Goal: Information Seeking & Learning: Learn about a topic

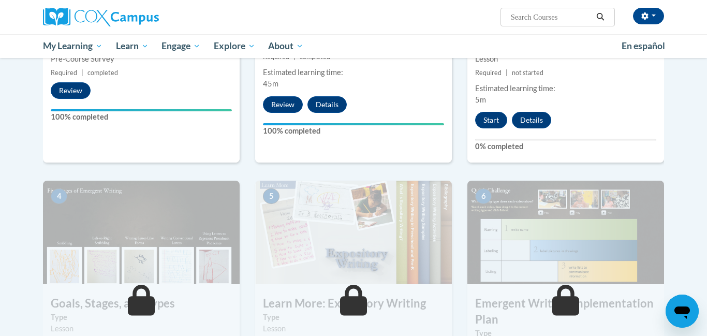
scroll to position [367, 0]
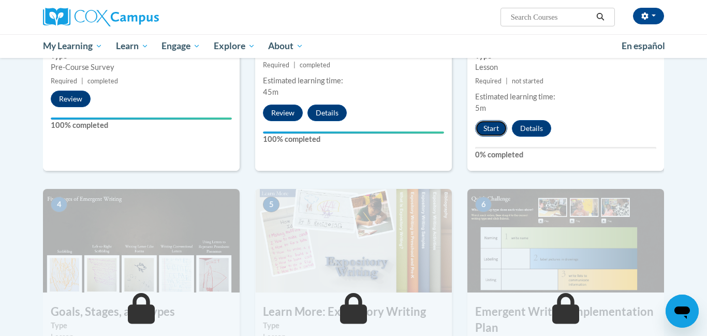
click at [497, 120] on button "Start" at bounding box center [491, 128] width 32 height 17
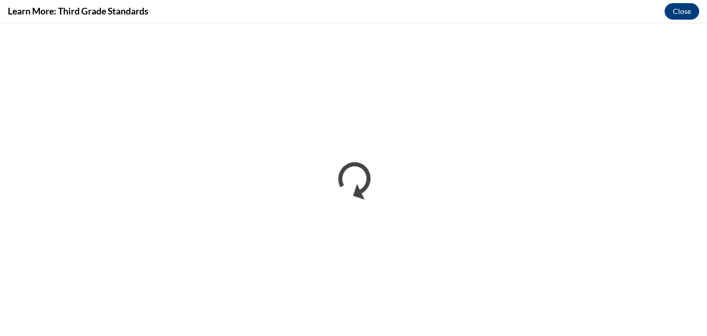
scroll to position [0, 0]
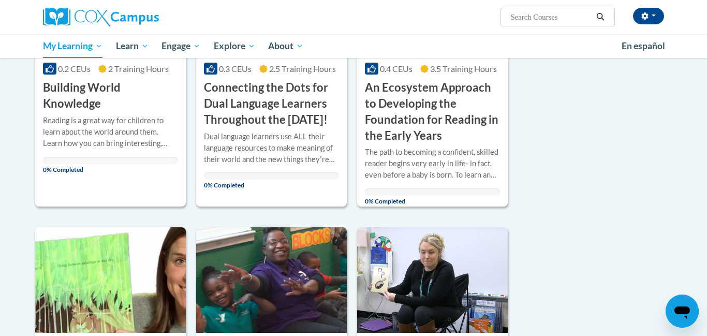
scroll to position [538, 0]
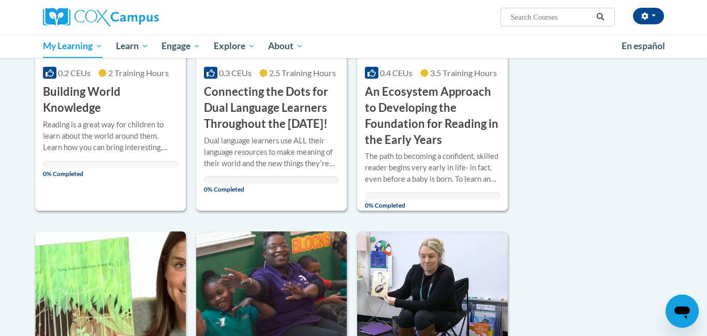
click at [617, 139] on div "Sort Date Enrolled Title (A-Z) «« « 1-10 » »» 12 Activities CEUs Course Categor…" at bounding box center [353, 204] width 652 height 1175
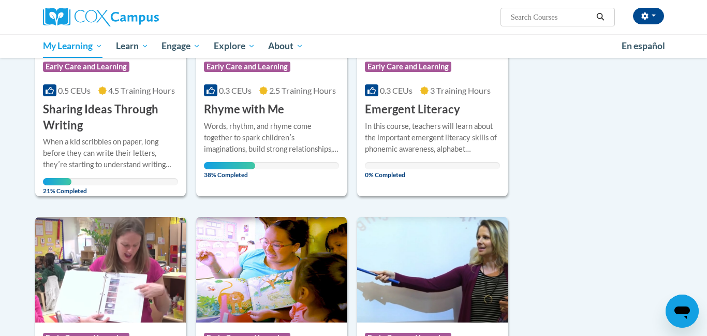
scroll to position [248, 0]
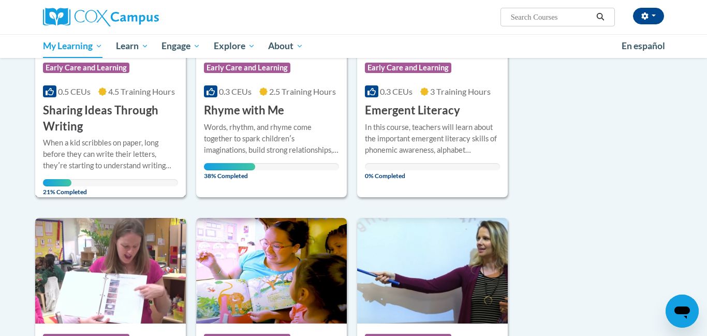
click at [131, 168] on div "When a kid scribbles on paper, long before they can write their letters, theyʹr…" at bounding box center [110, 154] width 135 height 34
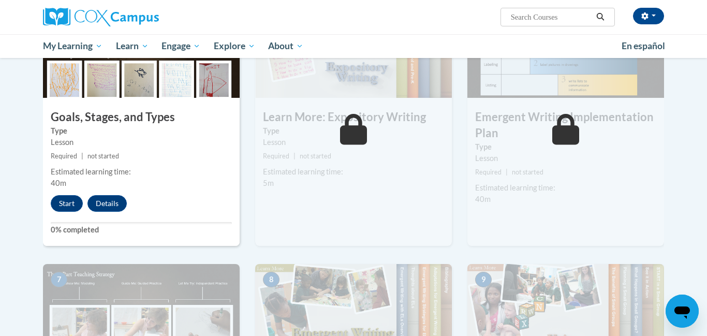
scroll to position [532, 0]
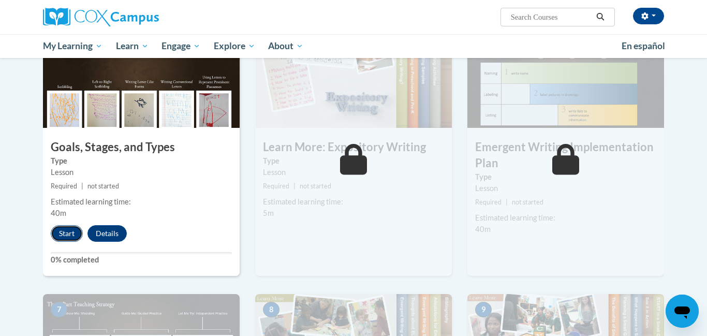
click at [67, 225] on button "Start" at bounding box center [67, 233] width 32 height 17
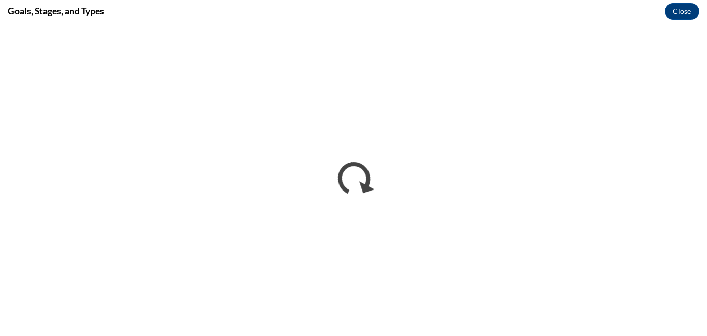
scroll to position [0, 0]
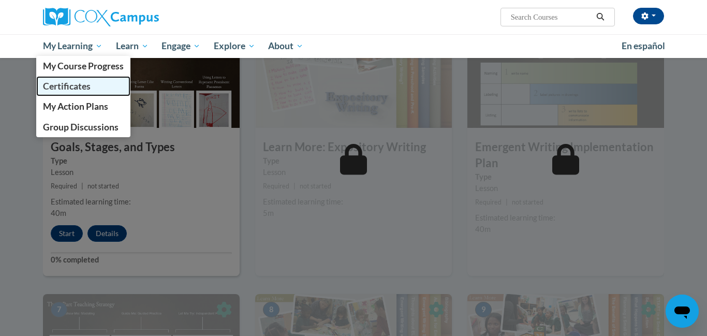
click at [89, 86] on span "Certificates" at bounding box center [67, 86] width 48 height 11
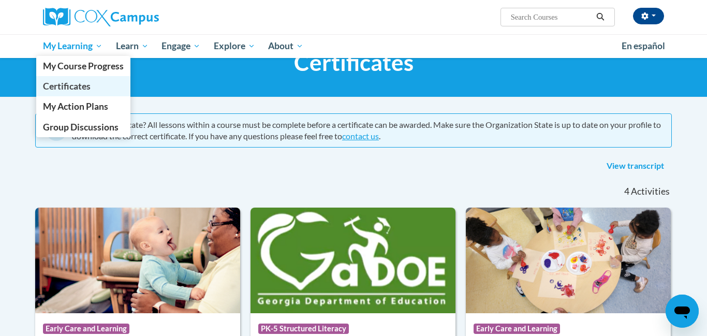
click at [75, 87] on span "Certificates" at bounding box center [67, 86] width 48 height 11
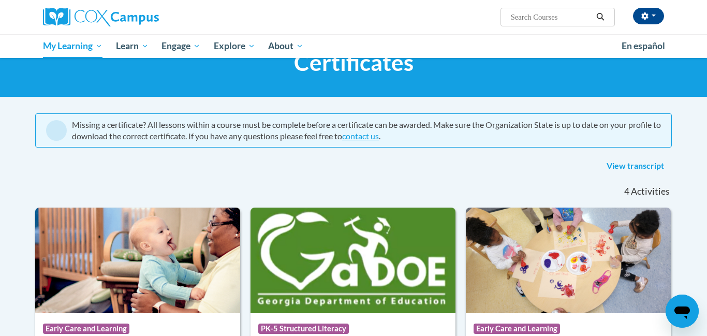
click at [292, 174] on div at bounding box center [353, 174] width 652 height 1
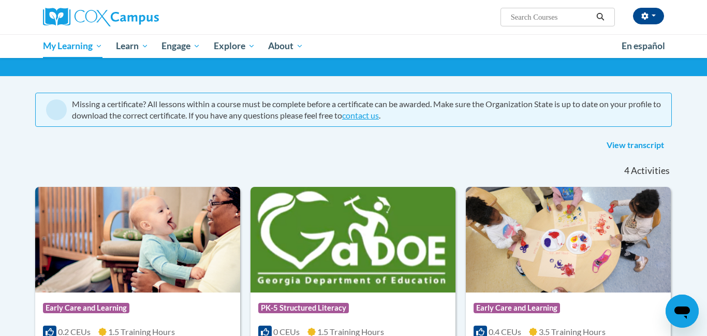
scroll to position [82, 0]
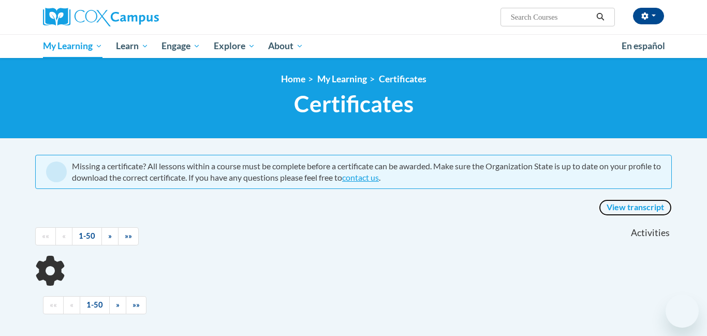
click at [631, 199] on link "View transcript" at bounding box center [635, 207] width 73 height 17
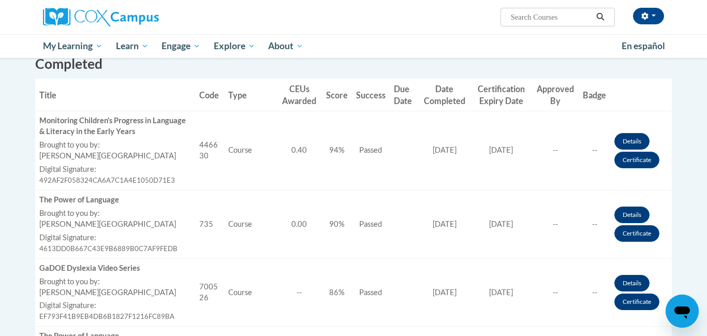
scroll to position [269, 0]
